Goal: Transaction & Acquisition: Purchase product/service

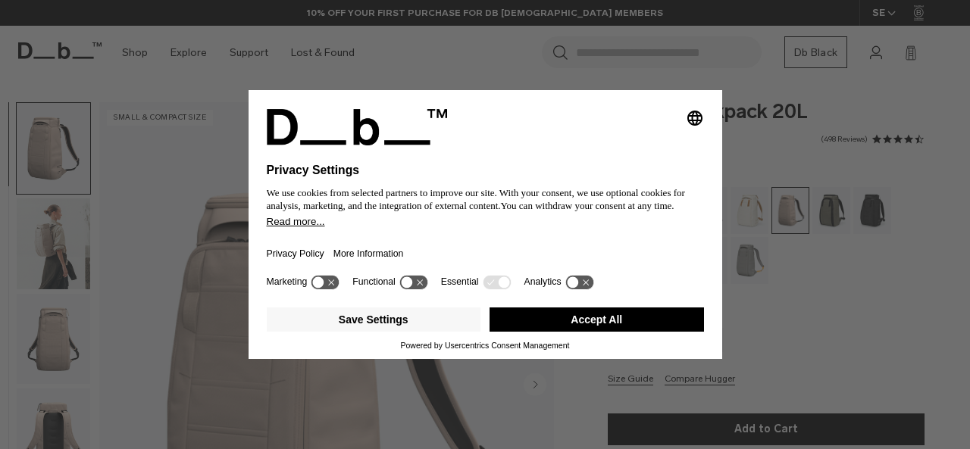
click at [705, 338] on div "Save Settings Accept All Powered by Usercentrics Consent Management" at bounding box center [486, 331] width 474 height 58
drag, startPoint x: 614, startPoint y: 311, endPoint x: 641, endPoint y: 319, distance: 28.3
click at [614, 311] on button "Accept All" at bounding box center [596, 320] width 214 height 24
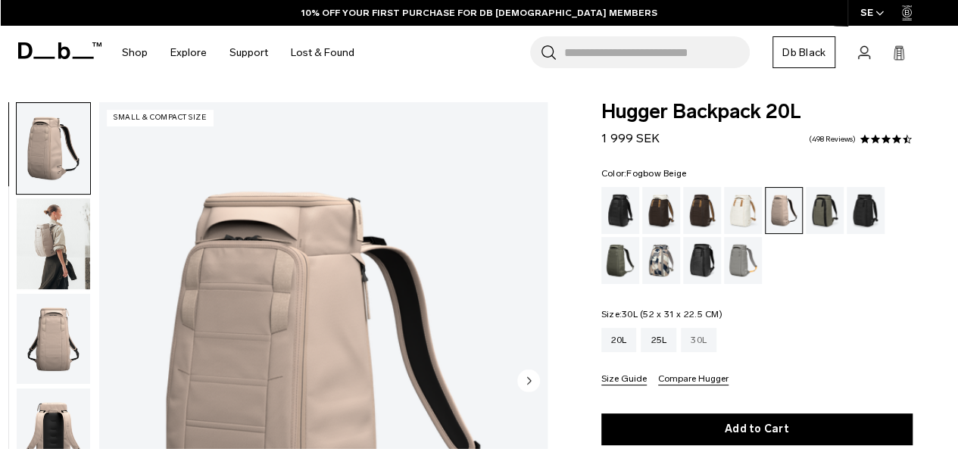
click at [700, 339] on div "30L" at bounding box center [699, 340] width 36 height 24
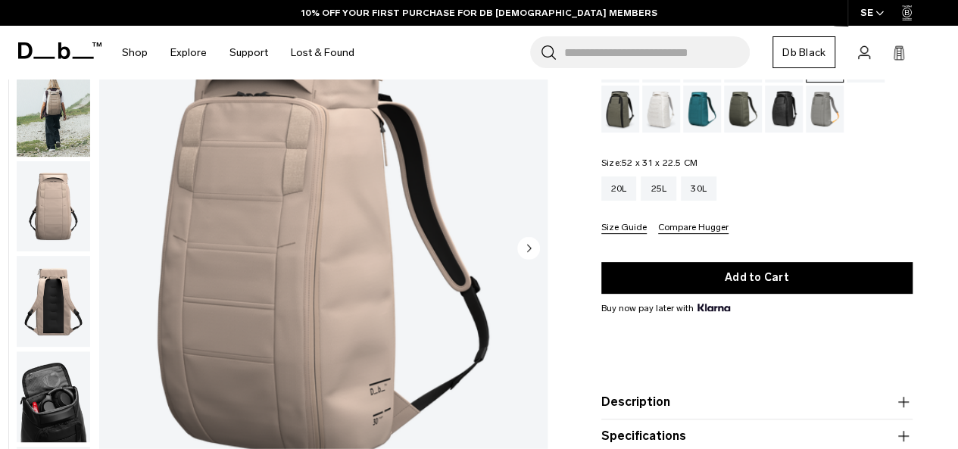
click at [55, 107] on img "button" at bounding box center [53, 111] width 73 height 91
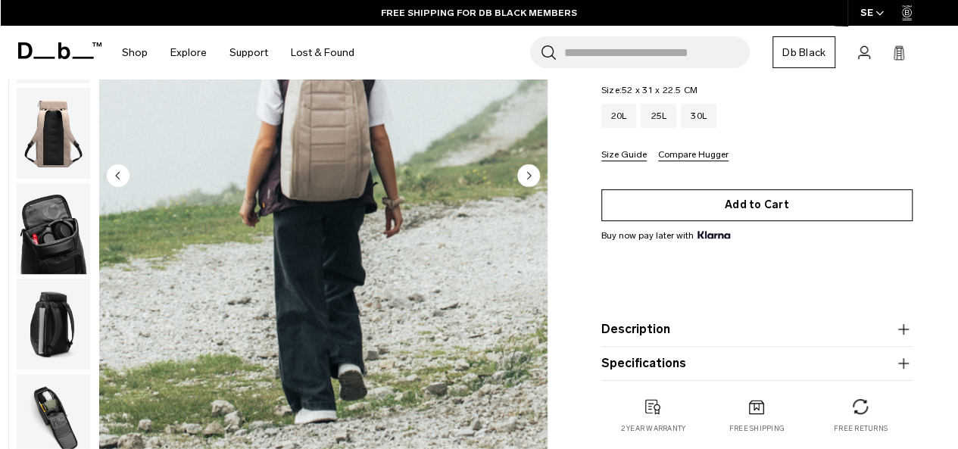
scroll to position [227, 0]
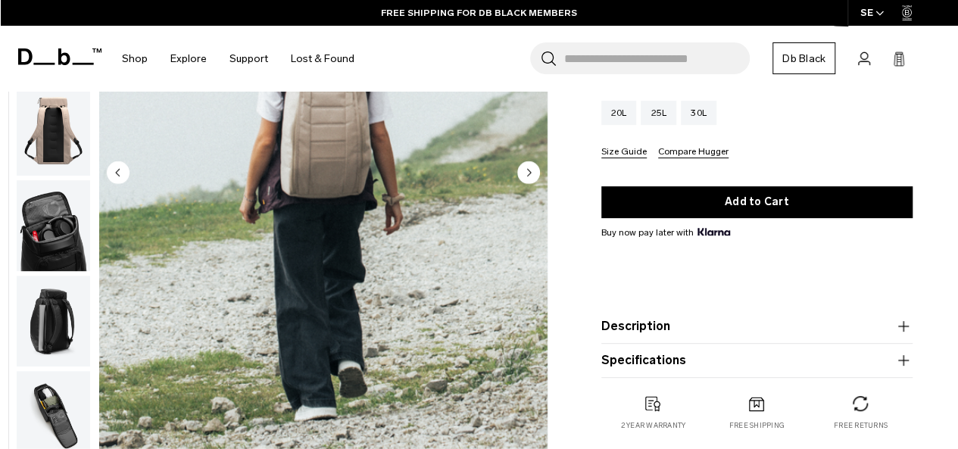
click at [889, 324] on button "Description" at bounding box center [757, 326] width 311 height 18
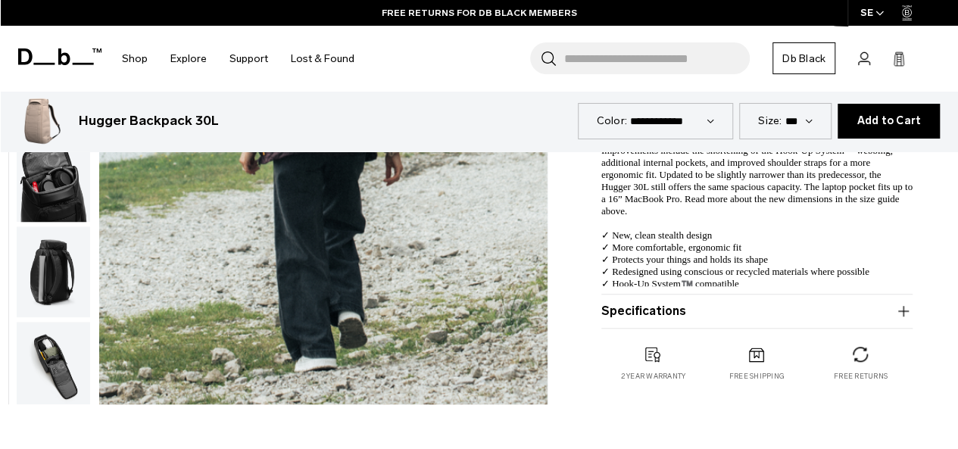
scroll to position [455, 0]
click at [658, 317] on button "Specifications" at bounding box center [757, 311] width 311 height 18
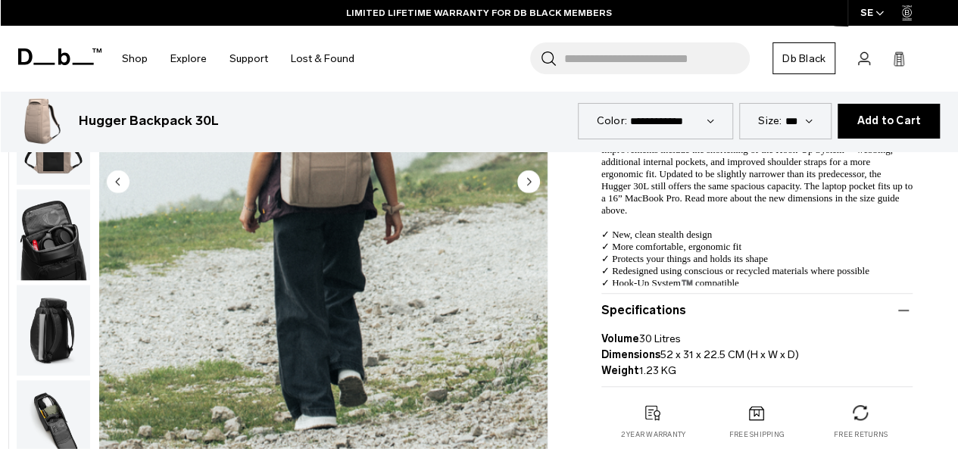
click at [524, 180] on circle "Next slide" at bounding box center [528, 181] width 23 height 23
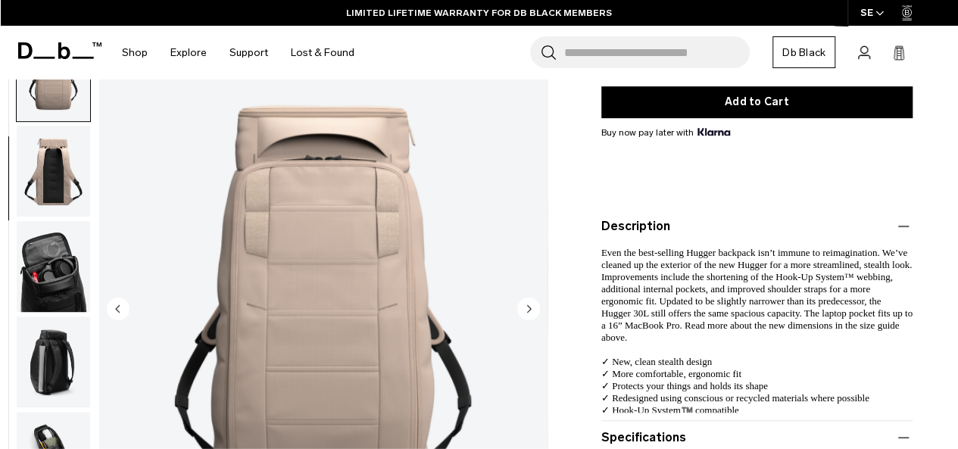
scroll to position [303, 0]
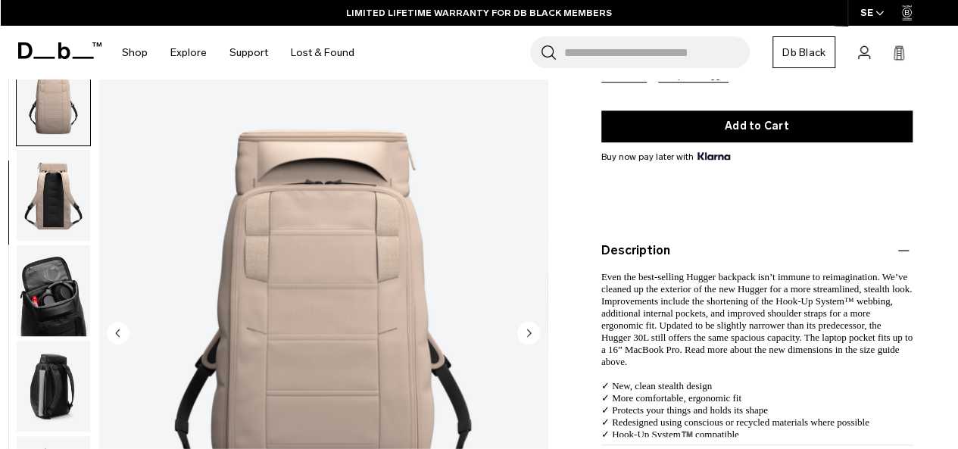
click at [530, 330] on circle "Next slide" at bounding box center [528, 333] width 23 height 23
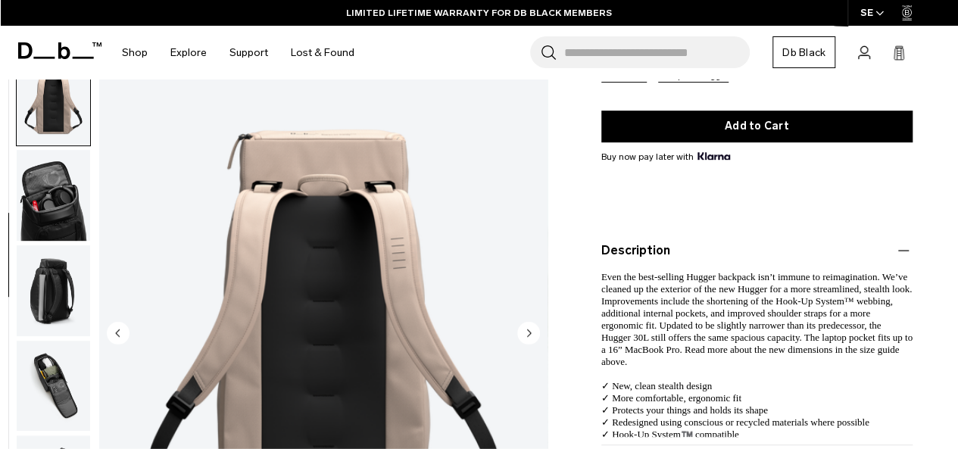
click at [530, 330] on circle "Next slide" at bounding box center [528, 333] width 23 height 23
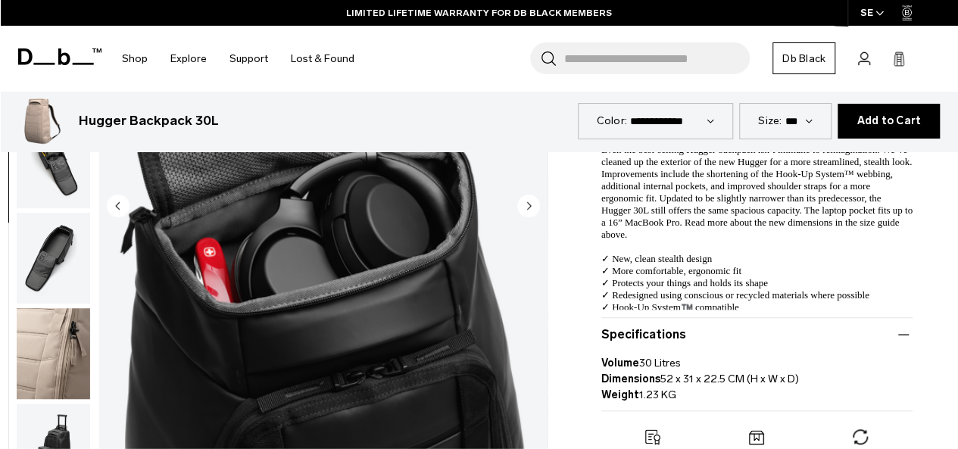
scroll to position [455, 0]
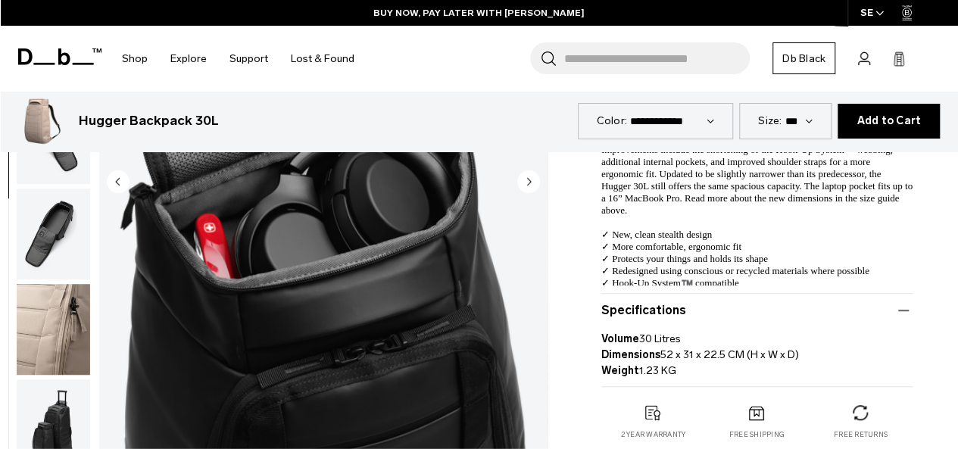
click at [527, 180] on icon "Next slide" at bounding box center [529, 181] width 4 height 7
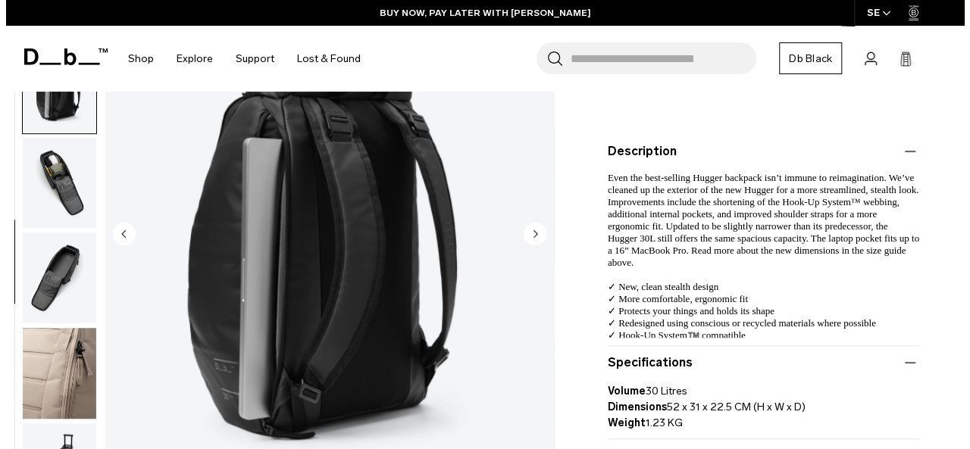
scroll to position [379, 0]
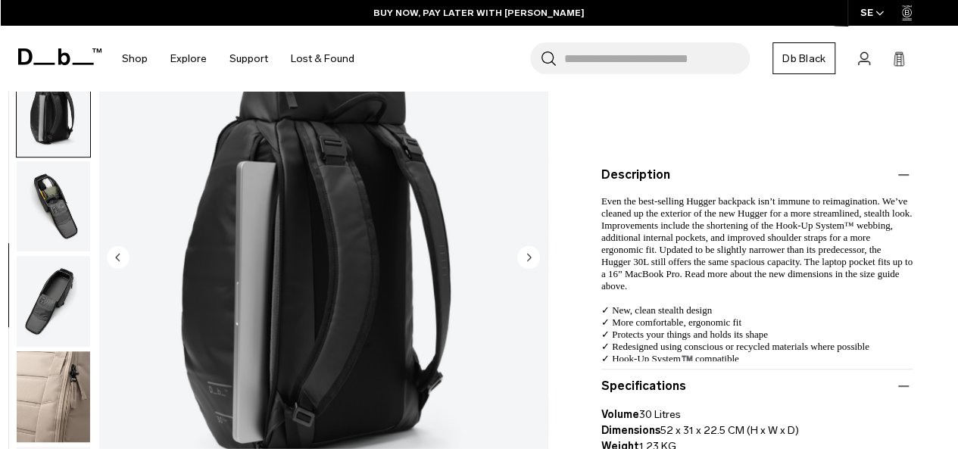
click at [541, 260] on img "6 / 10" at bounding box center [323, 259] width 449 height 560
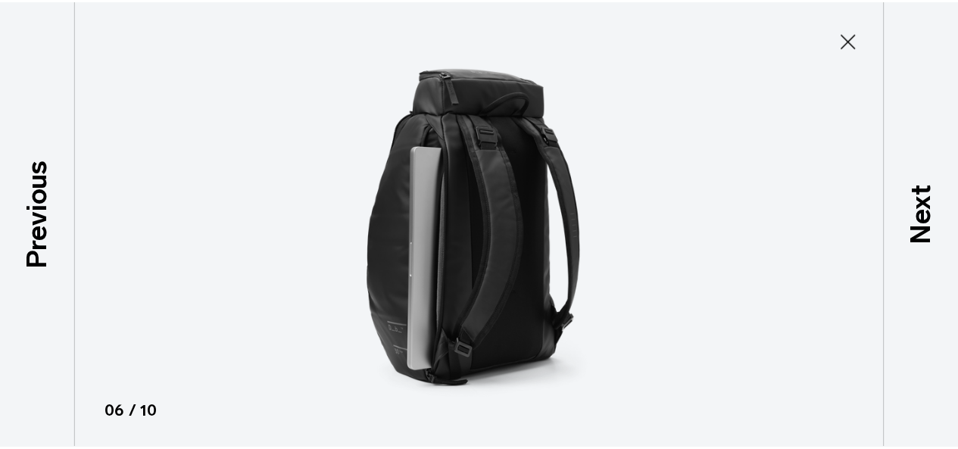
scroll to position [383, 0]
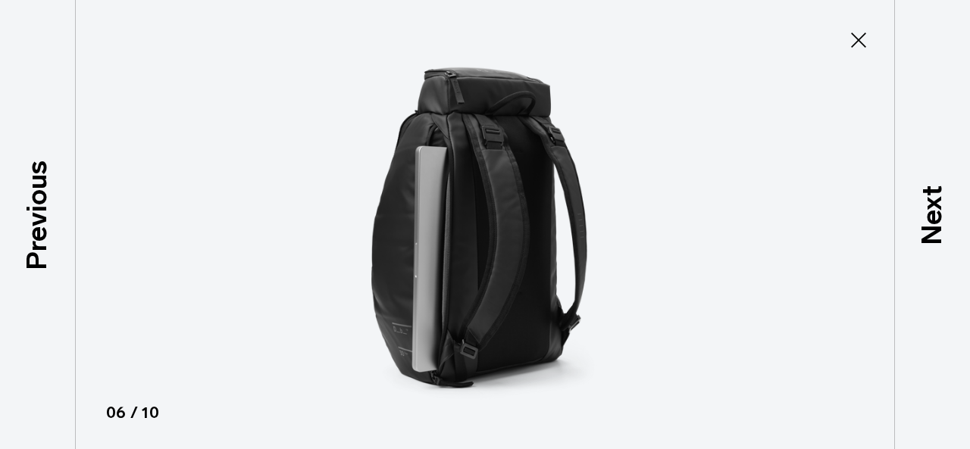
click at [846, 43] on icon at bounding box center [858, 40] width 24 height 24
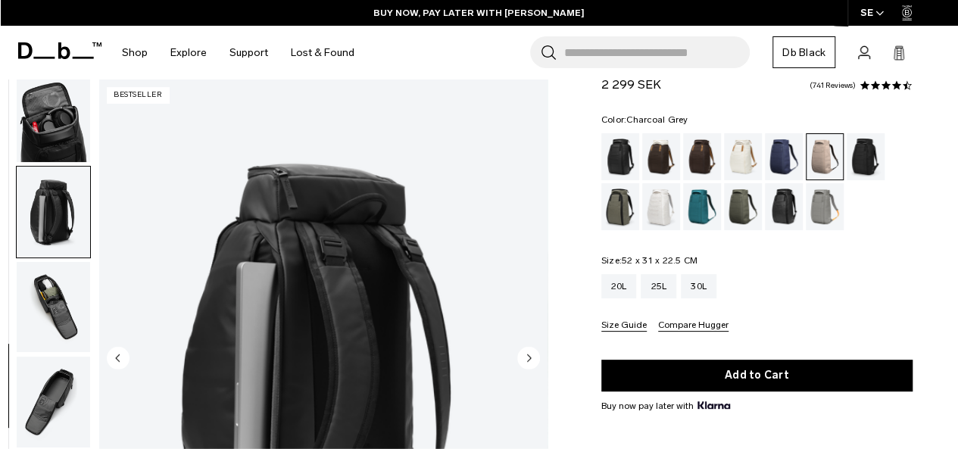
scroll to position [0, 0]
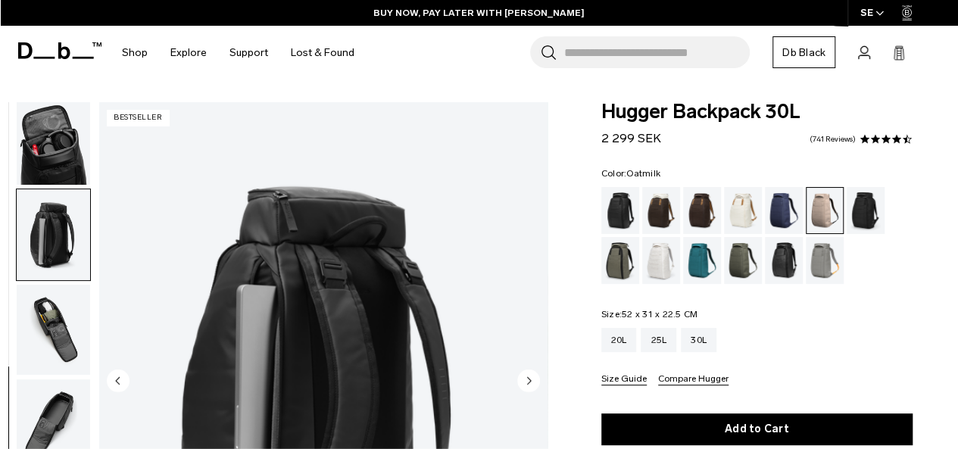
click at [743, 211] on div "Oatmilk" at bounding box center [743, 210] width 39 height 47
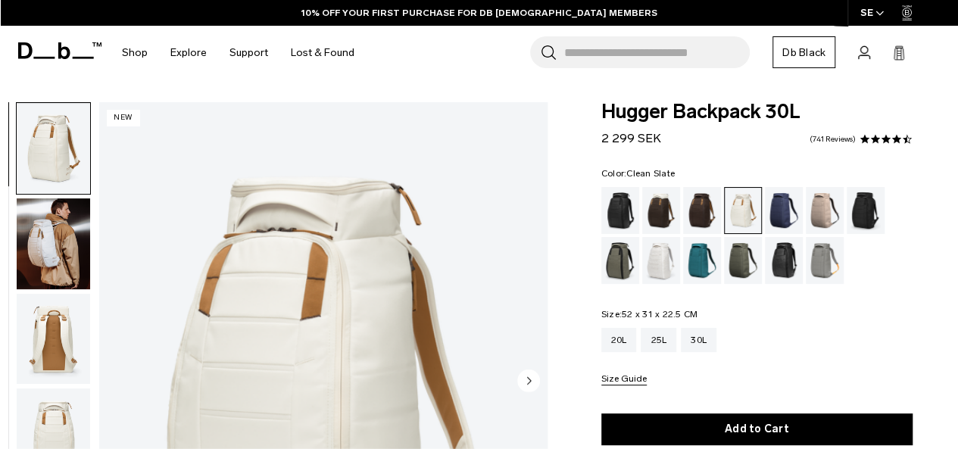
click at [662, 259] on div "Clean Slate" at bounding box center [662, 260] width 39 height 47
